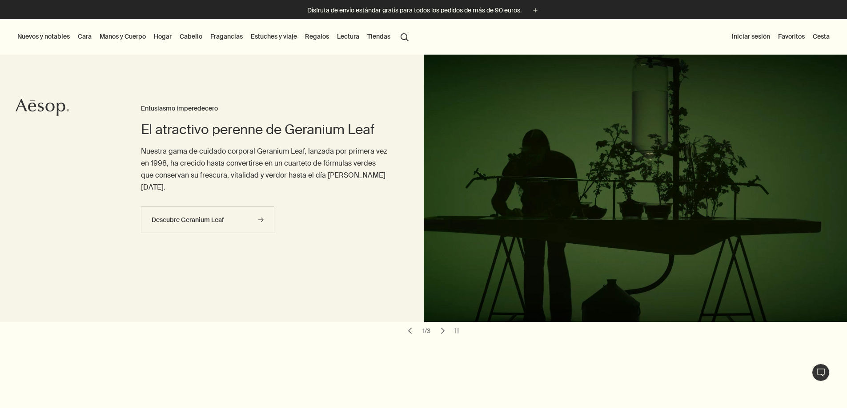
click at [120, 39] on link "Manos y Cuerpo" at bounding box center [123, 37] width 50 height 12
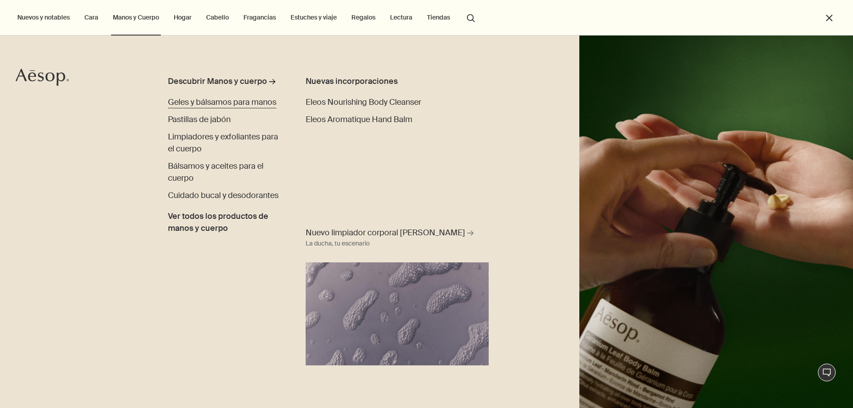
click at [199, 107] on span "Geles y bálsamos para manos" at bounding box center [222, 102] width 108 height 11
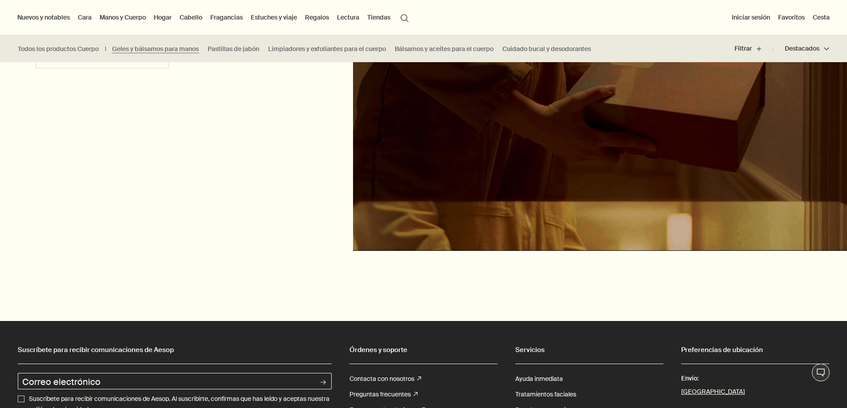
scroll to position [2207, 0]
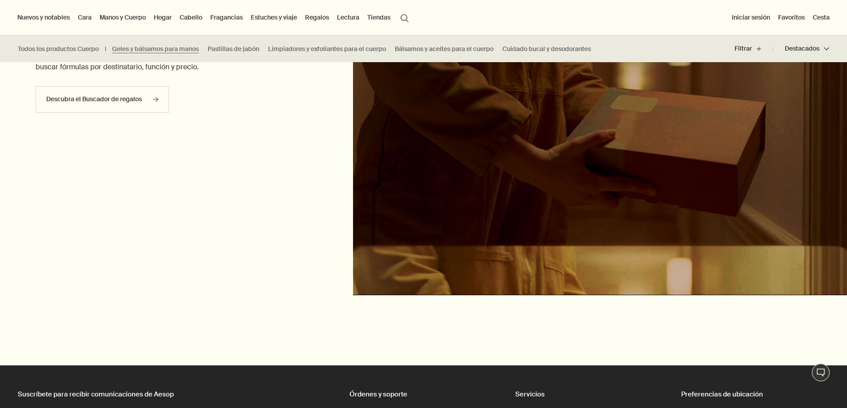
click at [243, 55] on ul "Todos los productos Cuerpo Geles y bálsamos para manos Pastillas de jabón Limpi…" at bounding box center [306, 49] width 613 height 27
click at [243, 51] on link "Pastillas de jabón" at bounding box center [234, 49] width 52 height 8
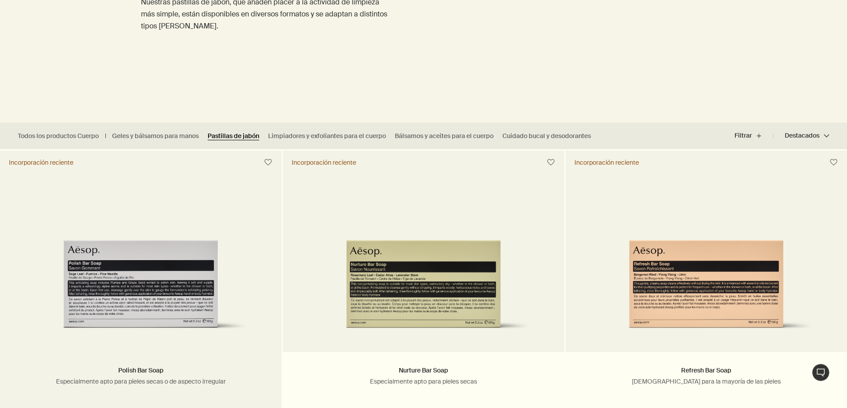
scroll to position [222, 0]
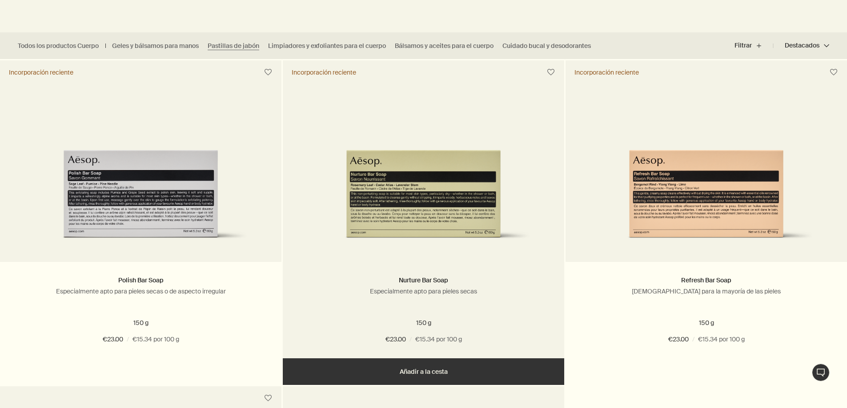
click at [347, 201] on img at bounding box center [423, 171] width 255 height 155
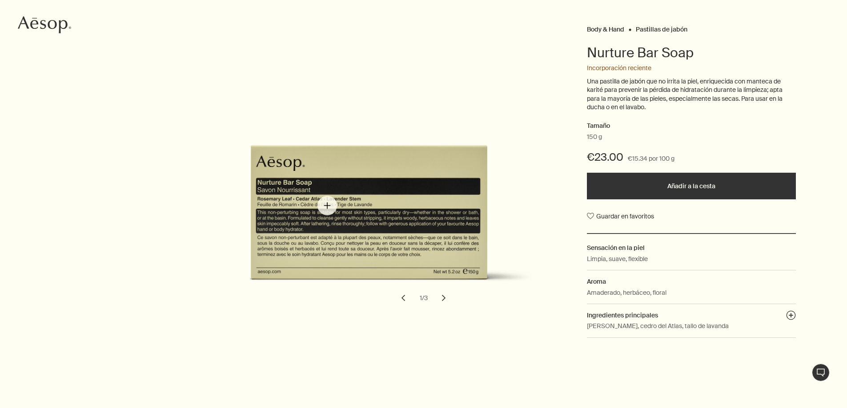
scroll to position [133, 0]
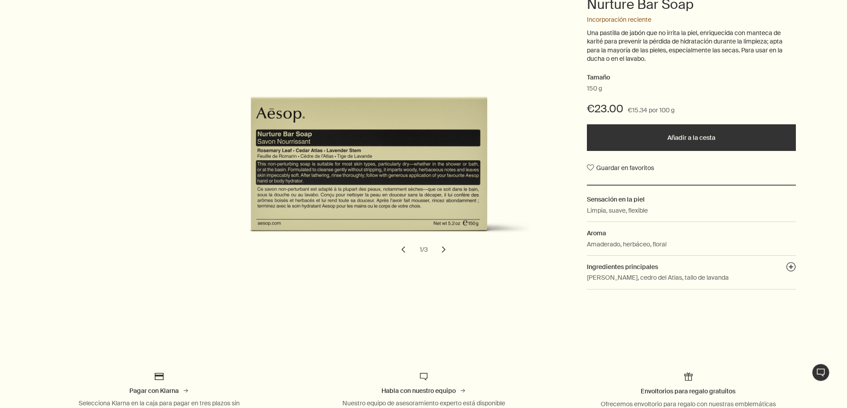
click at [442, 254] on button "chevron" at bounding box center [444, 250] width 20 height 20
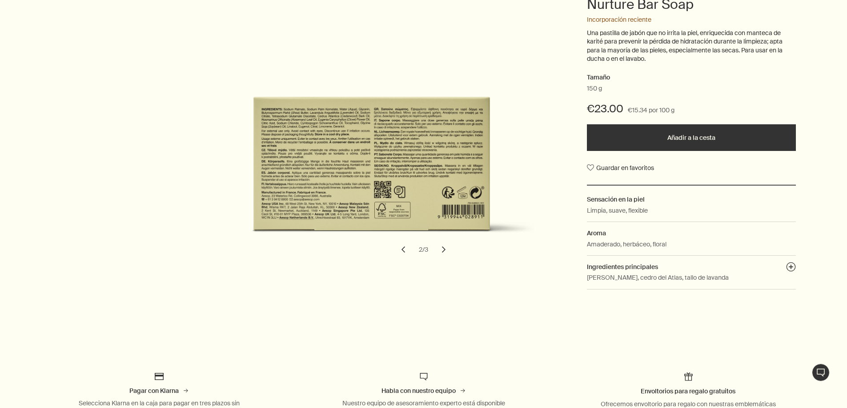
click at [443, 252] on button "chevron" at bounding box center [444, 250] width 20 height 20
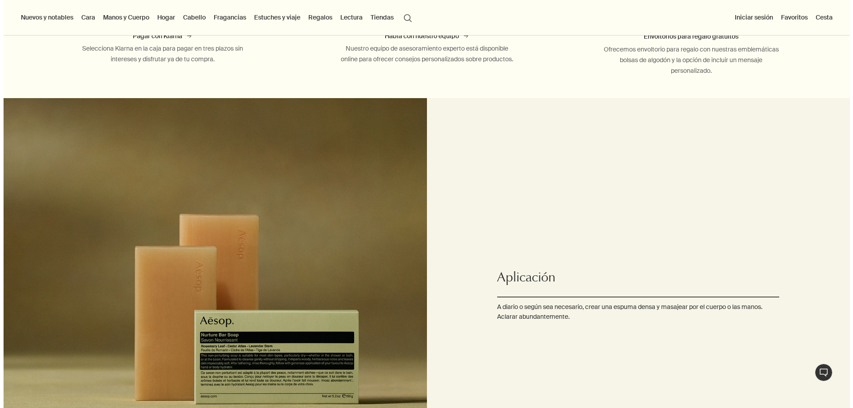
scroll to position [397, 0]
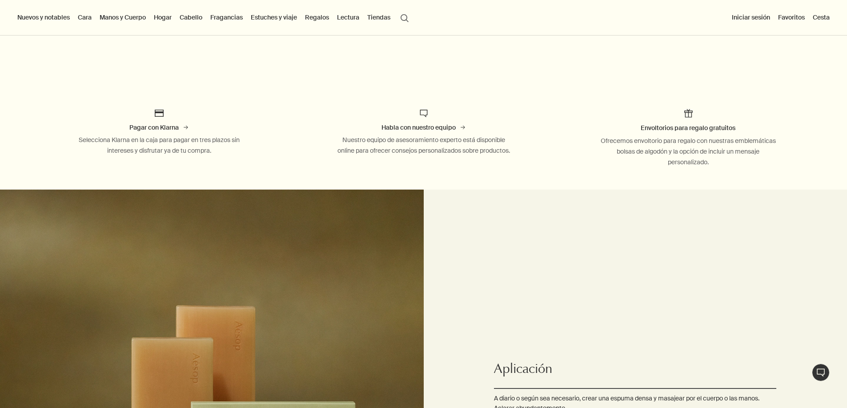
click at [244, 12] on link "Fragancias" at bounding box center [226, 18] width 36 height 12
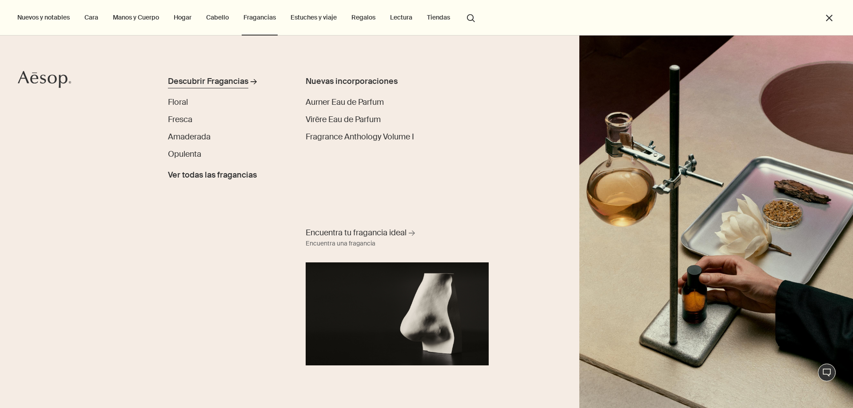
click at [199, 82] on div "Descubrir Fragancias" at bounding box center [208, 82] width 80 height 12
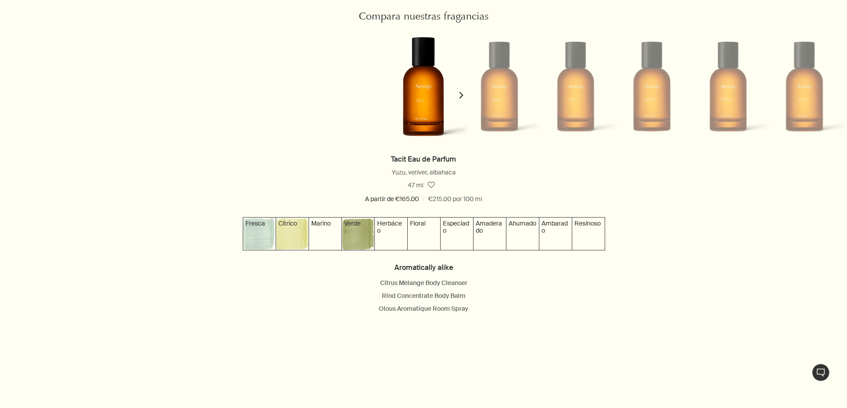
scroll to position [889, 0]
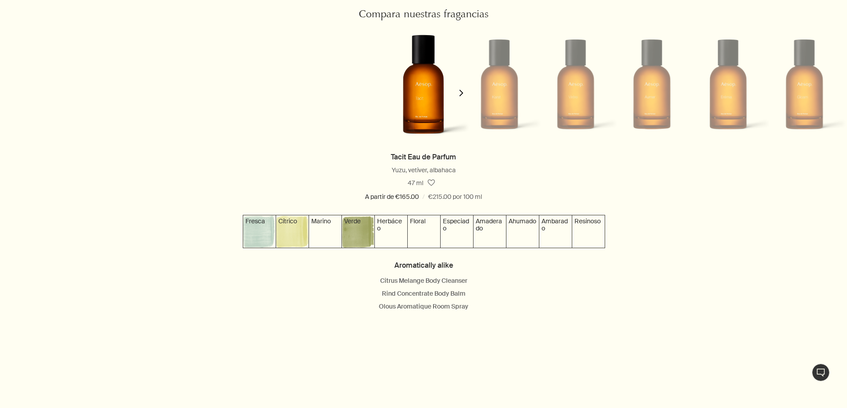
click at [496, 92] on li at bounding box center [499, 84] width 76 height 120
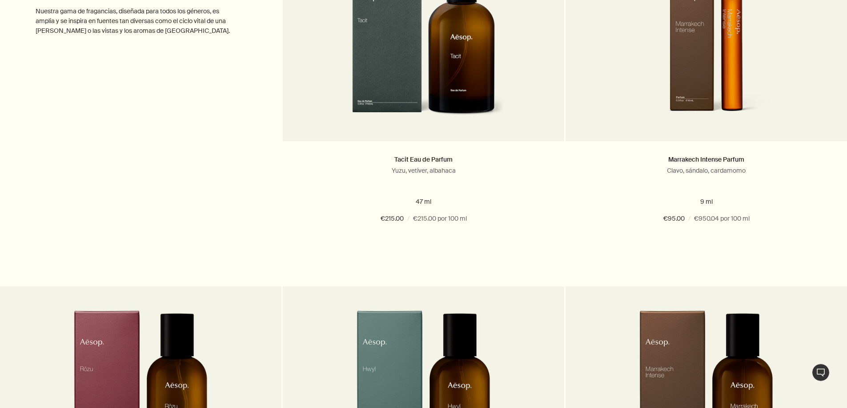
scroll to position [2533, 0]
